Goal: Entertainment & Leisure: Consume media (video, audio)

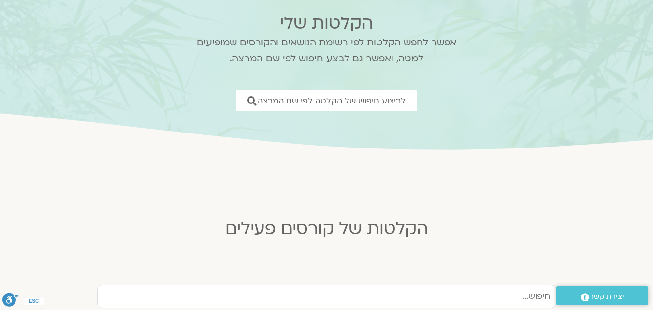
click at [471, 191] on section "הקלטות של קורסים פעילים" at bounding box center [326, 217] width 483 height 55
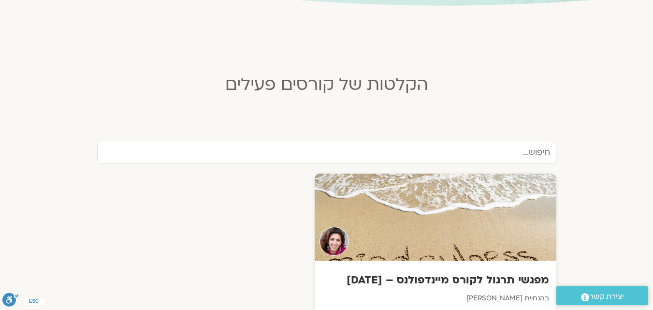
scroll to position [231, 0]
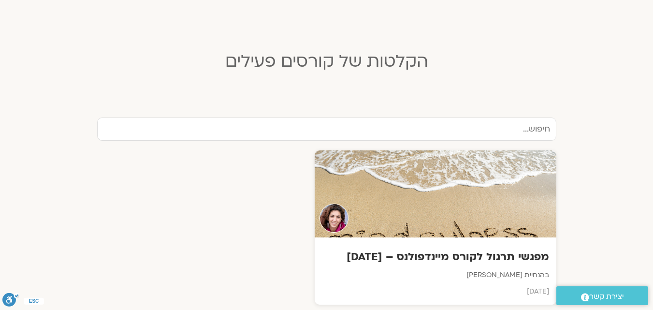
click at [412, 246] on div "מפגשי תרגול לקורס מיינדפולנס – [DATE] בהנחיית אלה [PERSON_NAME][DATE]" at bounding box center [435, 270] width 242 height 67
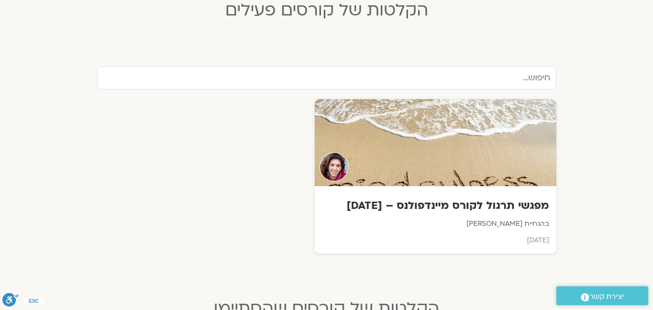
scroll to position [289, 0]
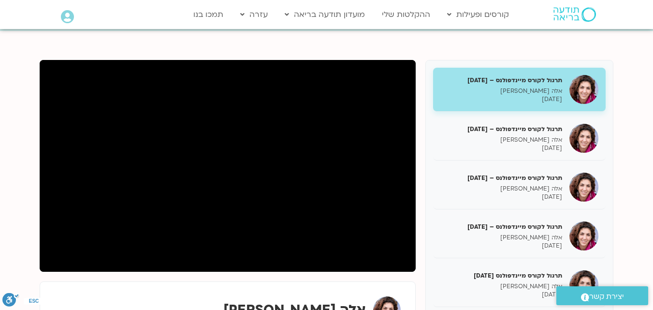
click at [539, 222] on h5 "תרגול לקורס מיינדפולנס – 13/7/25" at bounding box center [501, 226] width 122 height 9
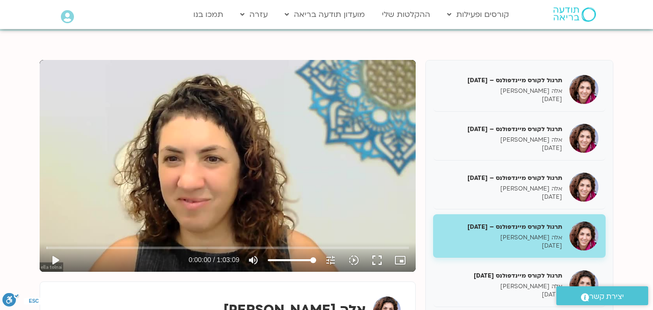
click at [57, 257] on button "play_arrow" at bounding box center [54, 259] width 23 height 23
type input "2.376954"
